Goal: Communication & Community: Answer question/provide support

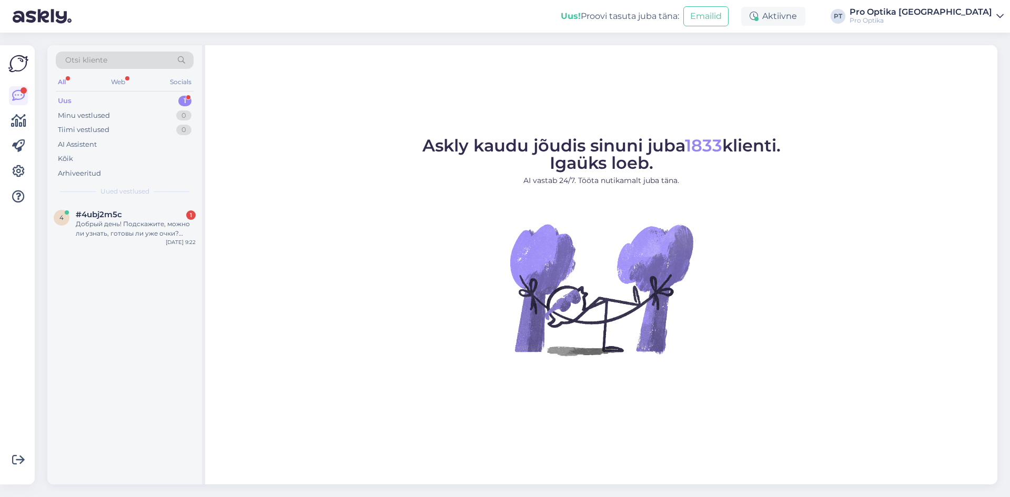
click at [87, 195] on div "Uued vestlused" at bounding box center [125, 191] width 138 height 9
click at [92, 222] on div "Добрый день! Подскажите, можно ли узнать, готовы ли уже очки? Заказывали в опти…" at bounding box center [136, 228] width 120 height 19
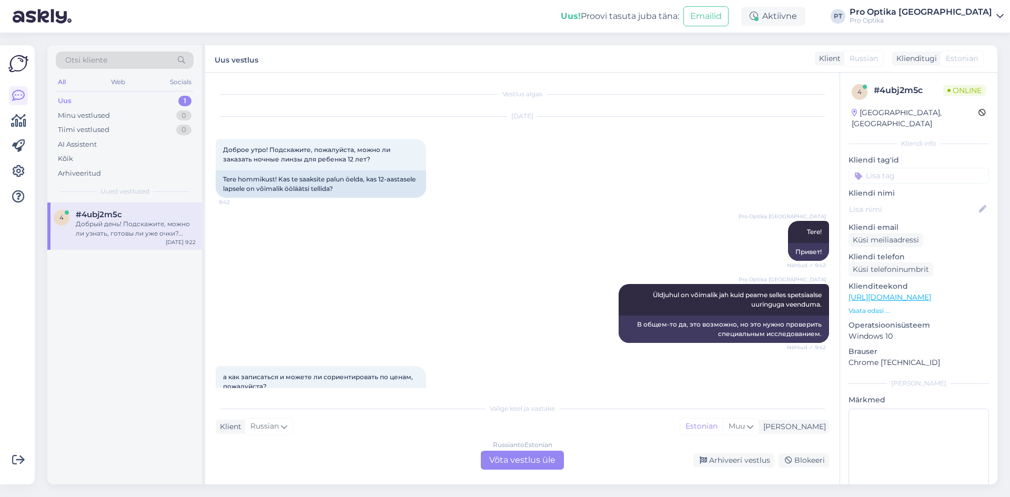
scroll to position [2638, 0]
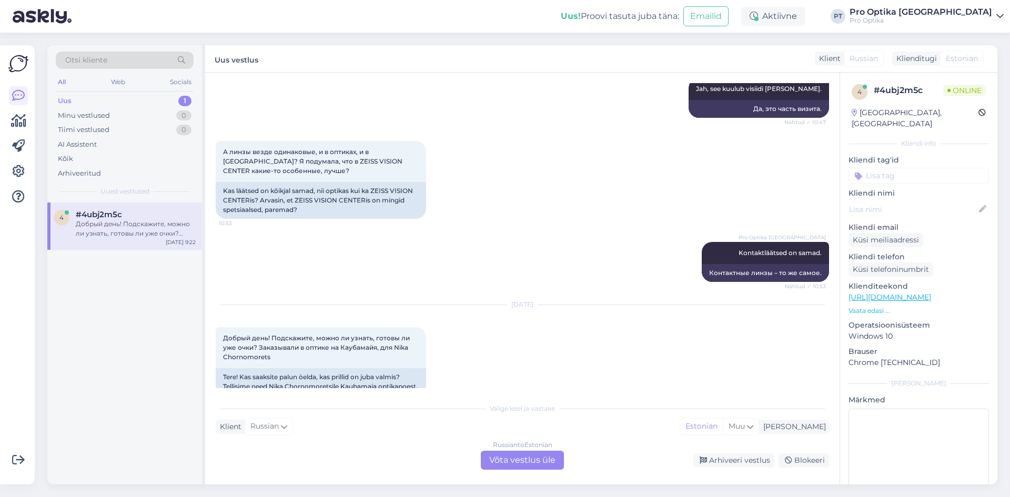
click at [502, 460] on div "Russian to Estonian Võta vestlus üle" at bounding box center [522, 460] width 83 height 19
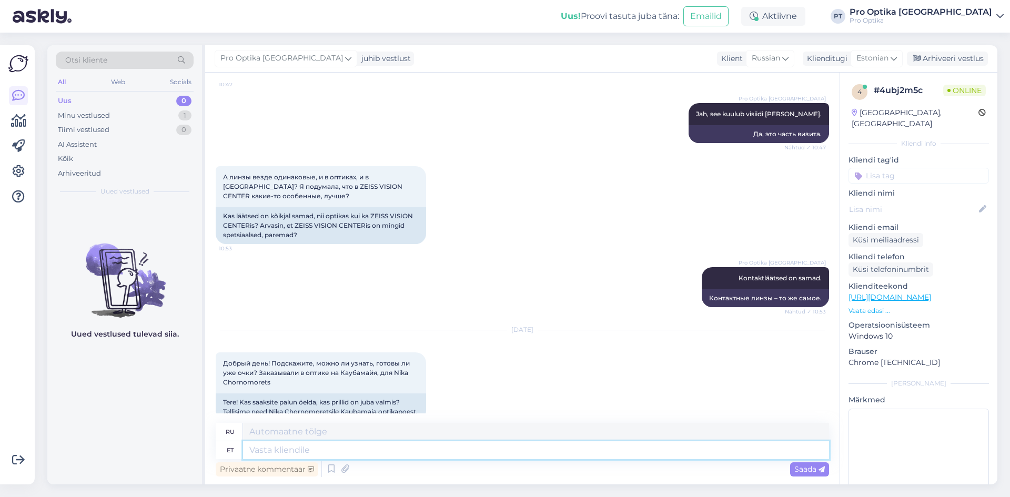
click at [388, 455] on textarea at bounding box center [536, 450] width 586 height 18
type textarea "Tere!"
type textarea "Привет!"
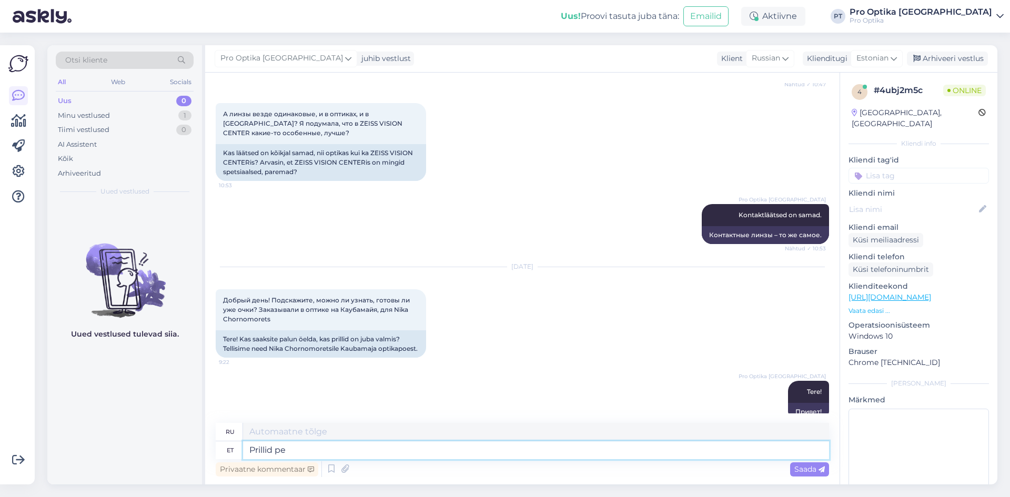
type textarea "Prillid pea"
type textarea "Очки"
type textarea "Prillid peaksid p"
type textarea "Очки должны"
type textarea "Prillid peaksid kauplusesse täna"
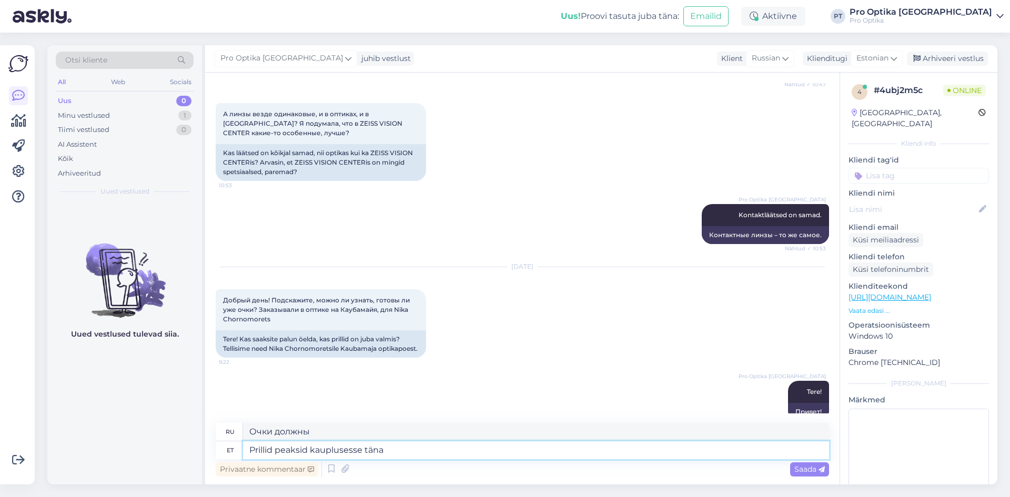
type textarea "Очки должны быть в магазине."
type textarea "Prillid peaksid kauplusesse [PERSON_NAME] paki"
type textarea "Очки должны поступить в магазин [DATE]."
type textarea "Prillid peaksid kauplusesse [PERSON_NAME] pakiga jõ"
type textarea "Очки должны прибыть в магазин [DATE]."
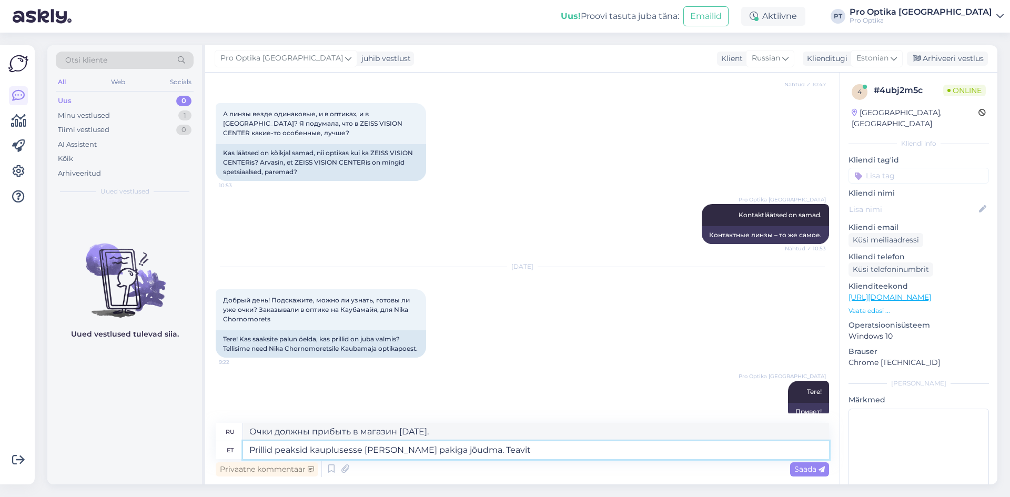
type textarea "Prillid peaksid kauplusesse [PERSON_NAME] pakiga jõudma. Teavita"
type textarea "Очки должны прибыть в магазин в сегодняшней посылке."
type textarea "Prillid peaksid kauplusesse [PERSON_NAME] pakiga jõudma. Teavitame Teid"
type textarea "Очки должны прибыть в магазин [DATE] в посылке. Сообщаем вам."
type textarea "Prillid peaksid kauplusesse tänase pakiga jõudma. Teavitame Teid kohes"
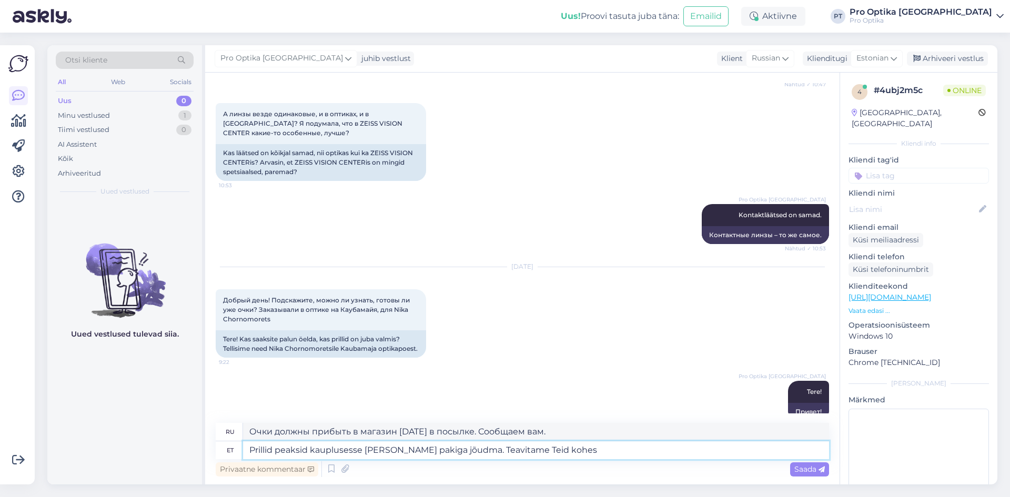
type textarea "Очки должны прибыть в магазин сегодня в посылке. Мы будем держать вас в курсе."
type textarea "Prillid peaksid kauplusesse tänase pakiga jõudma. Teavitame Teid koheselt sõnumi"
type textarea "Очки должны прибыть в магазин сегодня в посылке. Мы немедленно сообщим вам об э…"
type textarea "Prillid peaksid kauplusesse tänase pakiga jõudma. Teavitame Teid koheselt sõnum…"
type textarea "Очки должны прибыть в магазин сегодня в посылке. Мы немедленно сообщим вам об э…"
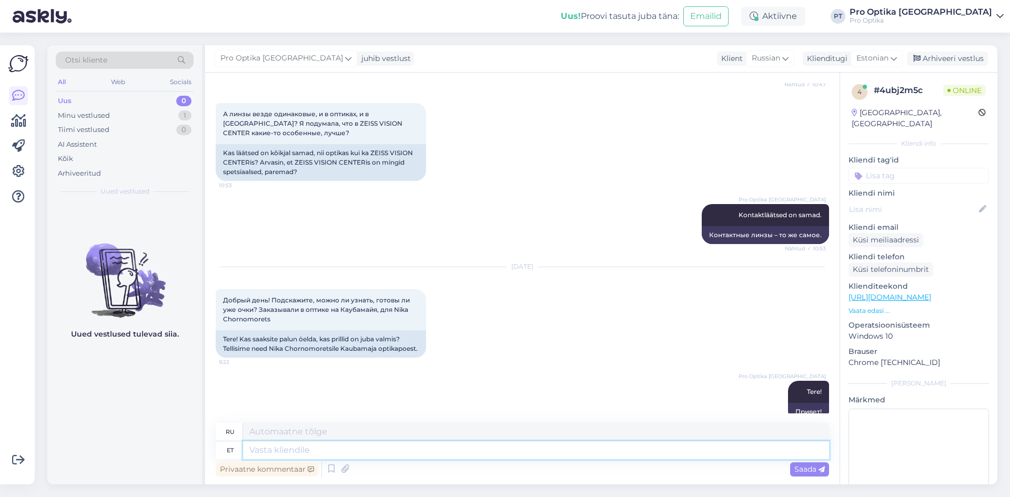
scroll to position [2758, 0]
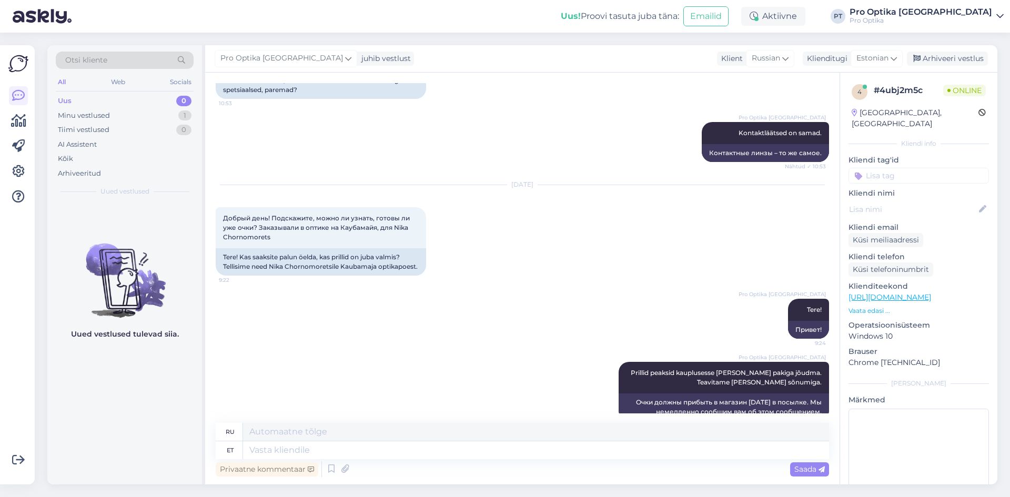
click at [112, 401] on div "Uued vestlused tulevad siia." at bounding box center [124, 343] width 155 height 282
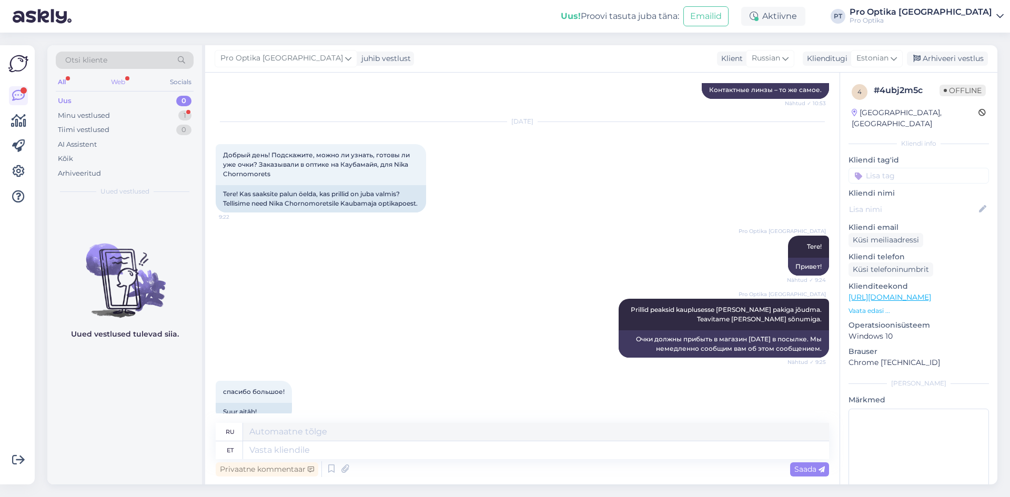
click at [123, 85] on div "Web" at bounding box center [118, 82] width 18 height 14
click at [947, 64] on div "Arhiveeri vestlus" at bounding box center [946, 59] width 81 height 14
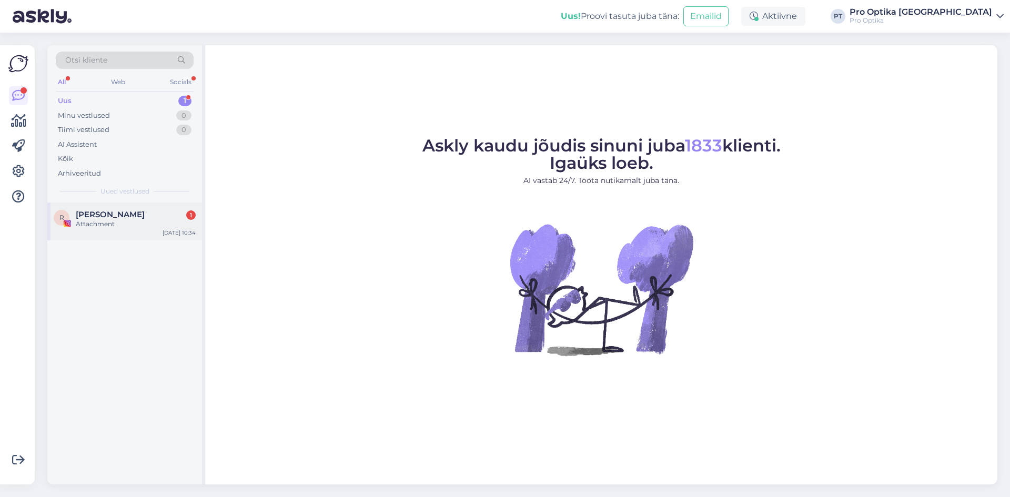
click at [70, 222] on img at bounding box center [67, 223] width 7 height 7
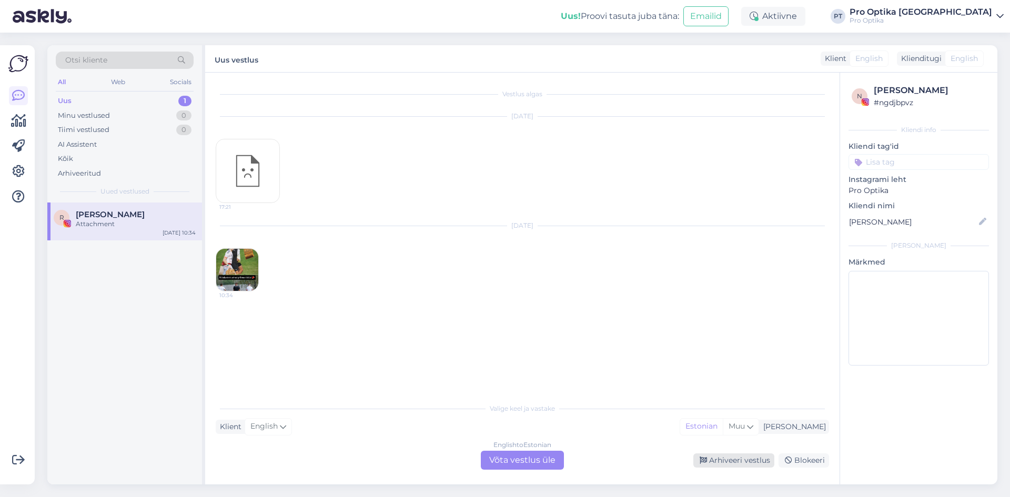
click at [739, 464] on div "Arhiveeri vestlus" at bounding box center [733, 460] width 81 height 14
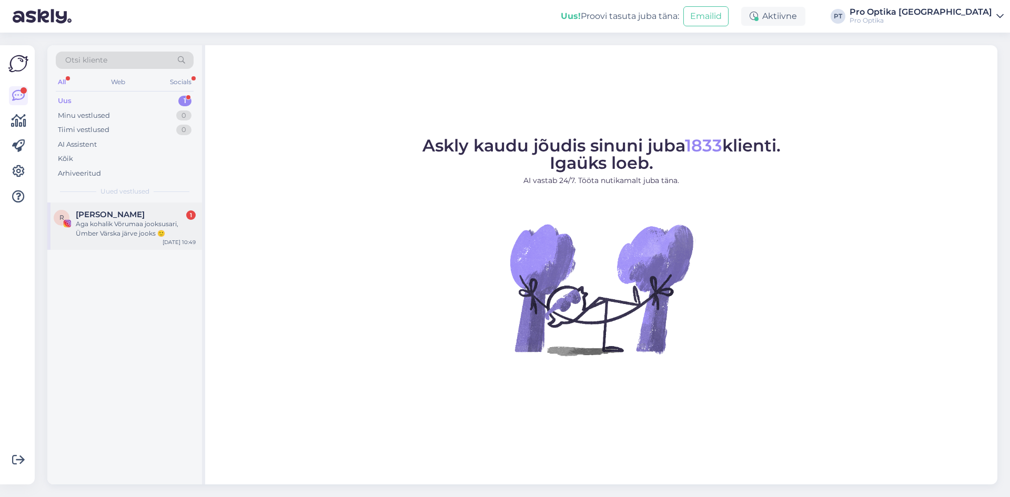
click at [101, 220] on div "Aga kohalik Võrumaa jooksusari, Ümber Värska järve jooks 🙂" at bounding box center [136, 228] width 120 height 19
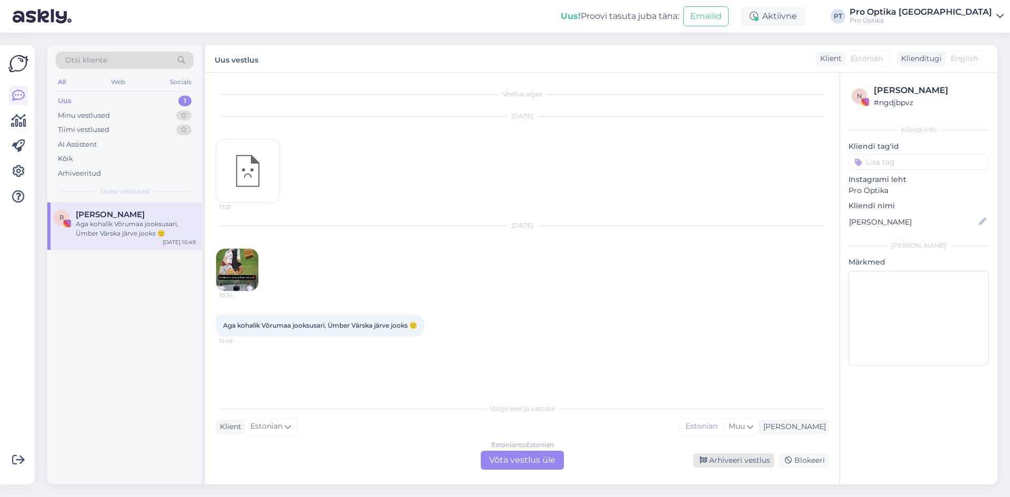
click at [725, 462] on div "Arhiveeri vestlus" at bounding box center [733, 460] width 81 height 14
